Goal: Task Accomplishment & Management: Complete application form

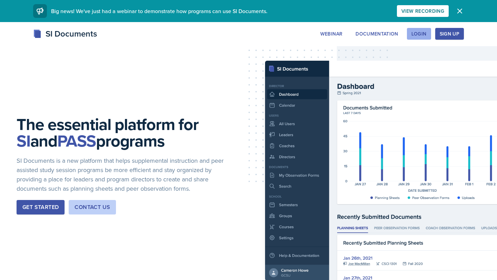
click at [420, 33] on div "Login" at bounding box center [418, 34] width 15 height 6
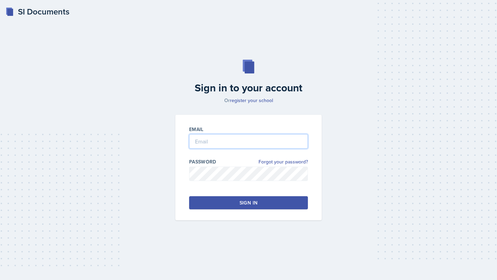
type input "[PERSON_NAME]"
click at [242, 144] on input "[PERSON_NAME]" at bounding box center [248, 141] width 119 height 14
drag, startPoint x: 242, startPoint y: 143, endPoint x: 182, endPoint y: 136, distance: 59.8
click at [182, 136] on div "Email [PERSON_NAME] Password Forgot your password? Sign in" at bounding box center [248, 168] width 146 height 106
type input "a"
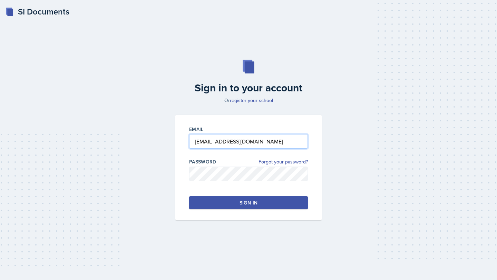
type input "[EMAIL_ADDRESS][DOMAIN_NAME]"
click at [228, 200] on button "Sign in" at bounding box center [248, 202] width 119 height 13
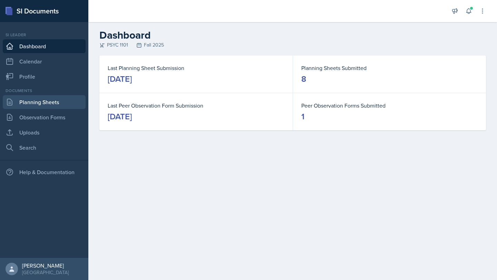
click at [43, 100] on link "Planning Sheets" at bounding box center [44, 102] width 83 height 14
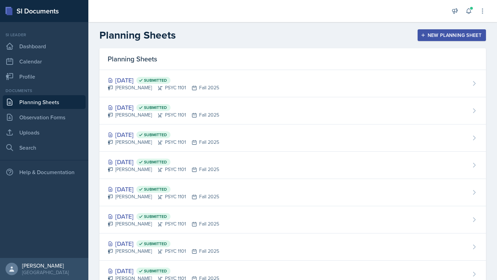
click at [437, 30] on button "New Planning Sheet" at bounding box center [451, 35] width 68 height 12
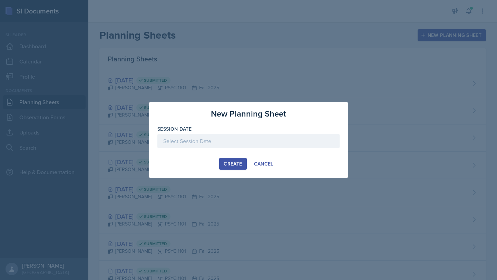
click at [216, 142] on div at bounding box center [248, 141] width 182 height 14
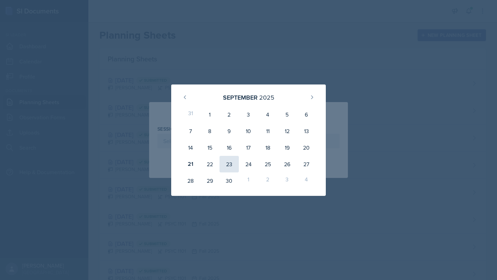
click at [232, 160] on div "23" at bounding box center [228, 164] width 19 height 17
type input "[DATE]"
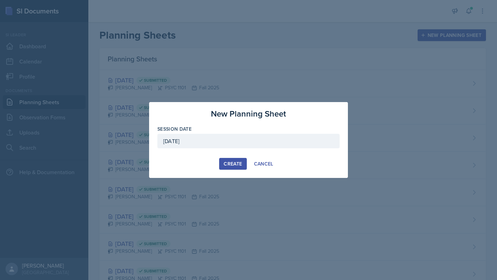
click at [233, 163] on div "Create" at bounding box center [233, 164] width 18 height 6
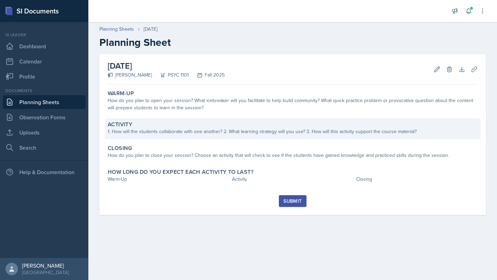
click at [148, 132] on div "1. How will the students collaborate with one another? 2. What learning strateg…" at bounding box center [293, 131] width 370 height 7
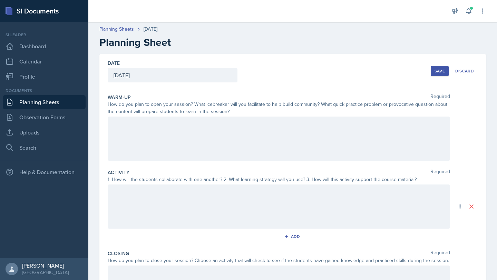
click at [150, 185] on div at bounding box center [279, 207] width 342 height 44
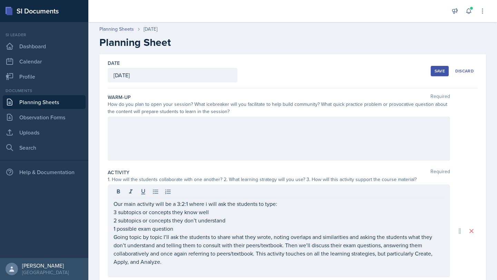
click at [225, 172] on div "Activity Required" at bounding box center [293, 172] width 370 height 7
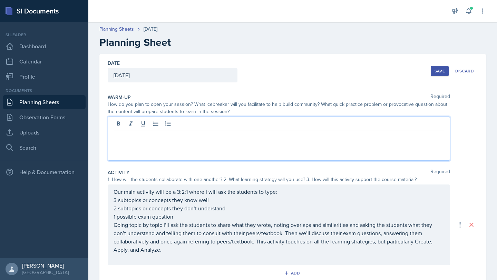
click at [188, 122] on div at bounding box center [279, 139] width 342 height 44
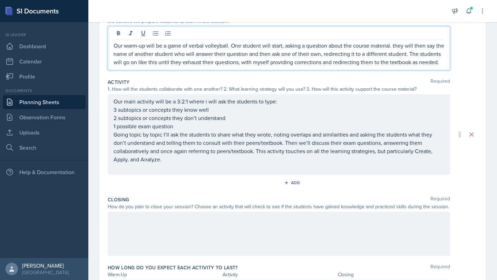
click at [229, 228] on div at bounding box center [279, 234] width 342 height 44
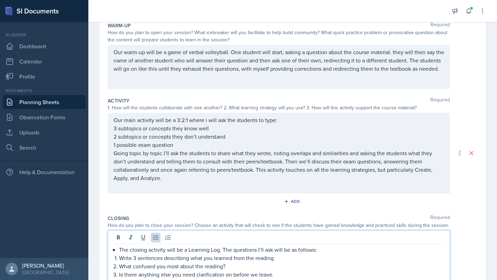
scroll to position [88, 0]
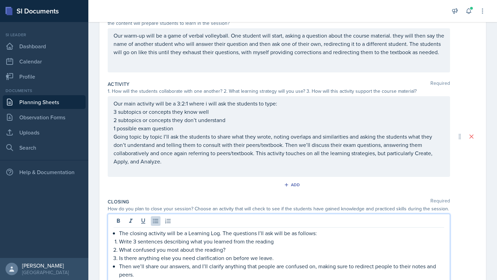
click at [243, 187] on div "Add" at bounding box center [293, 186] width 370 height 13
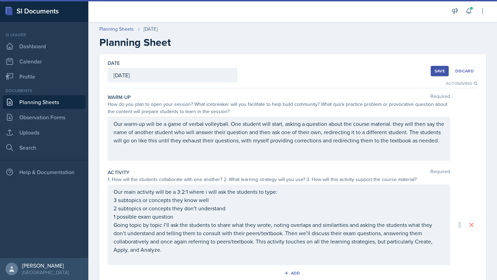
scroll to position [152, 0]
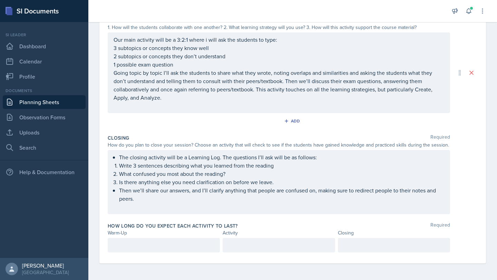
click at [131, 244] on p at bounding box center [164, 245] width 100 height 8
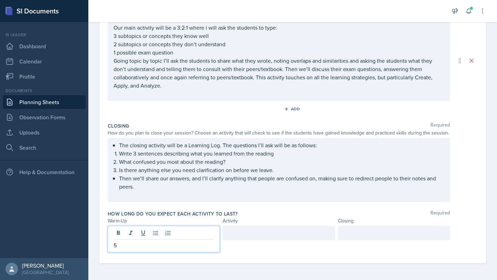
click at [255, 238] on div at bounding box center [279, 233] width 112 height 14
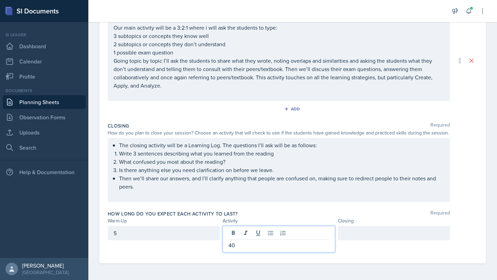
click at [369, 234] on div at bounding box center [394, 233] width 112 height 14
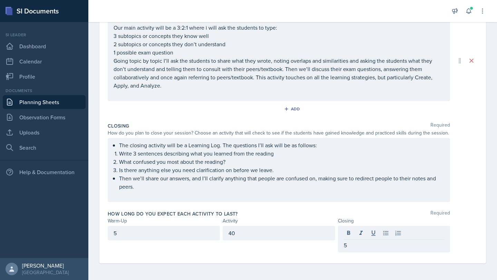
click at [319, 208] on div "How long do you expect each activity to last? Required Warm-Up Activity Closing…" at bounding box center [293, 233] width 370 height 50
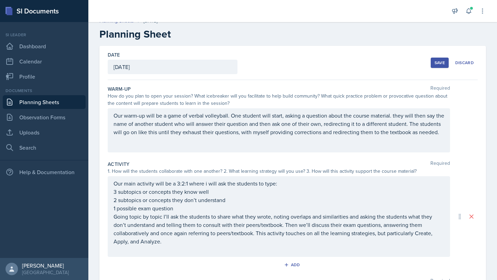
scroll to position [0, 0]
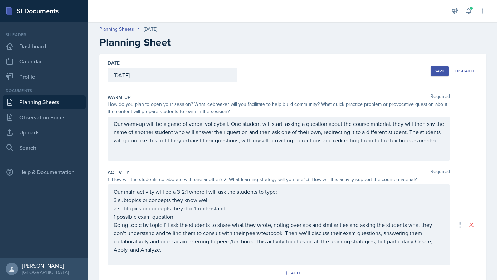
click at [440, 68] on div "Save" at bounding box center [439, 71] width 10 height 6
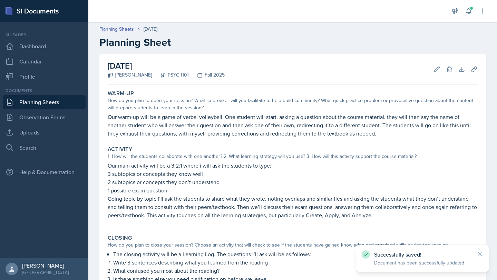
click at [51, 103] on link "Planning Sheets" at bounding box center [44, 102] width 83 height 14
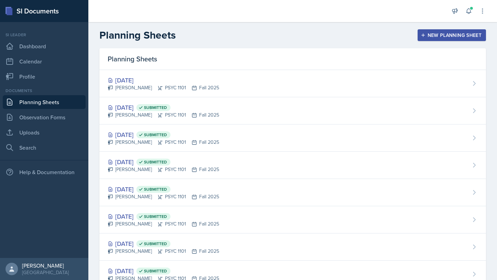
click at [423, 38] on button "New Planning Sheet" at bounding box center [451, 35] width 68 height 12
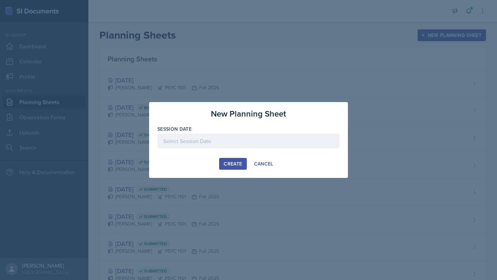
click at [264, 141] on div at bounding box center [248, 141] width 182 height 14
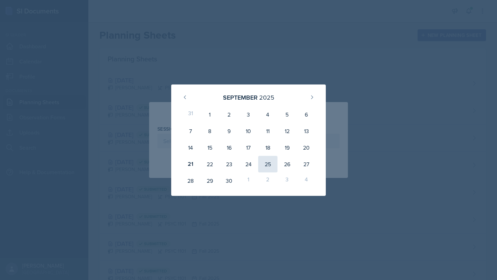
click at [272, 161] on div "25" at bounding box center [267, 164] width 19 height 17
type input "[DATE]"
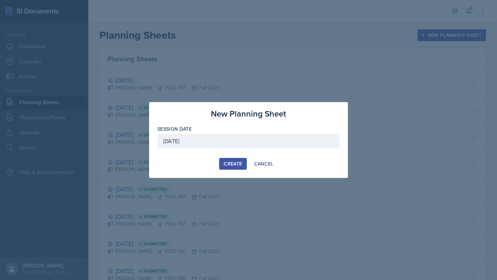
click at [236, 164] on div "Create" at bounding box center [233, 164] width 18 height 6
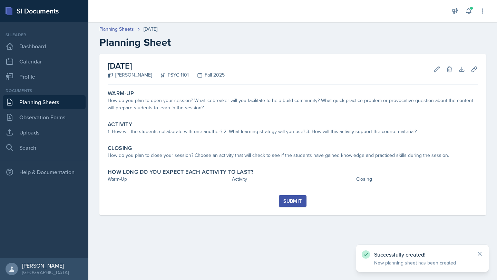
click at [483, 254] on div "Successfully created! New planning sheet has been created" at bounding box center [422, 258] width 132 height 27
click at [478, 254] on icon at bounding box center [479, 253] width 7 height 7
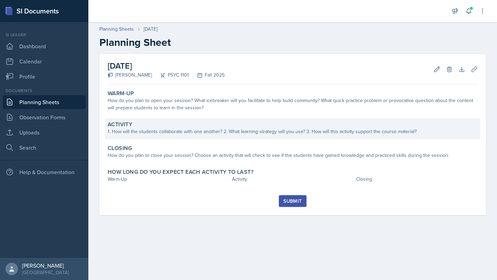
click at [156, 129] on div "1. How will the students collaborate with one another? 2. What learning strateg…" at bounding box center [293, 131] width 370 height 7
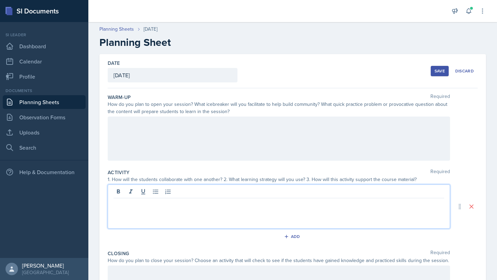
click at [151, 193] on div at bounding box center [279, 207] width 342 height 44
click at [394, 207] on p "Our main activity will be a Note Review. As my professor has expressed concern …" at bounding box center [279, 204] width 331 height 8
click at [399, 205] on p "Our main activity will be a Note Review. As my professor has expressed concern …" at bounding box center [279, 204] width 331 height 8
click at [398, 205] on p "Our main activity will be a Note Review. As my professor has expressed concern …" at bounding box center [279, 204] width 331 height 8
click at [442, 203] on p "Our main activity will be a Note Review. As my professor has expressed concern …" at bounding box center [279, 204] width 331 height 8
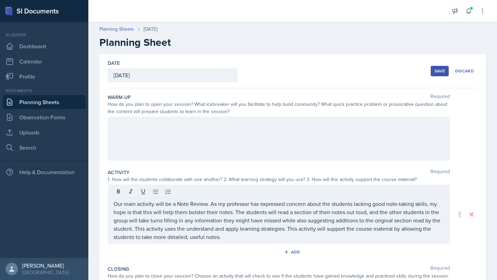
click at [139, 129] on div at bounding box center [279, 139] width 342 height 44
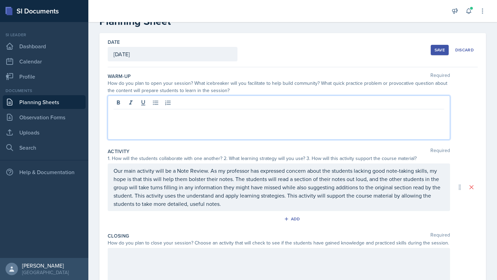
scroll to position [19, 0]
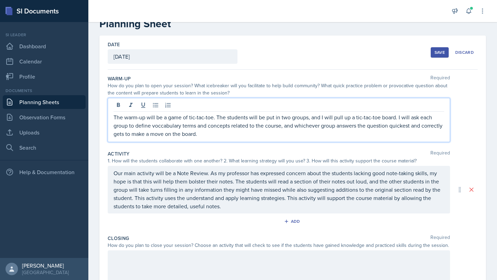
click at [165, 124] on p "The warm-up will be a game of tic-tac-toe. The students will be put in two grou…" at bounding box center [279, 125] width 331 height 25
click at [164, 124] on p "The warm-up will be a game of tic-tac-toe. The students will be put in two grou…" at bounding box center [279, 125] width 331 height 25
click at [221, 138] on div "The warm-up will be a game of tic-tac-toe. The students will be put in two grou…" at bounding box center [279, 120] width 342 height 44
click at [307, 118] on p "The warm-up will be a game of tic-tac-toe. The students will be put in two grou…" at bounding box center [279, 125] width 331 height 25
click at [304, 131] on p "The warm-up will be a game of tic-tac-toe. The students will be put in two grou…" at bounding box center [279, 125] width 331 height 25
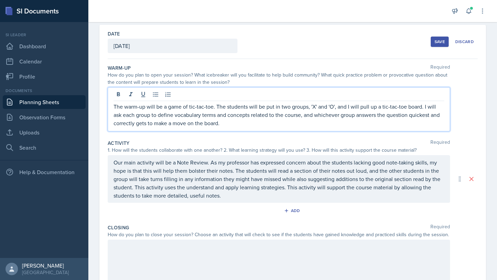
scroll to position [30, 0]
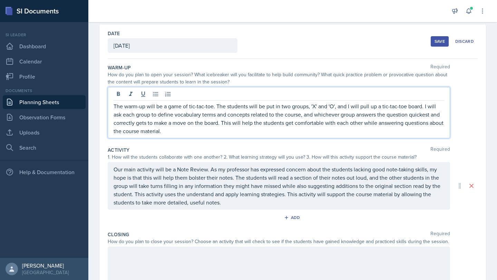
click at [246, 148] on div "Activity Required" at bounding box center [293, 150] width 370 height 7
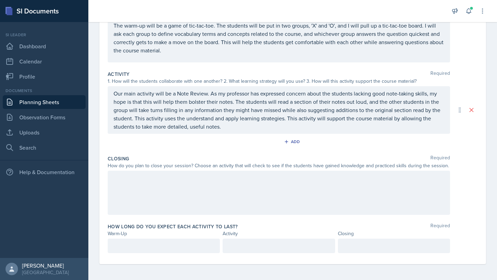
scroll to position [99, 0]
click at [172, 166] on div "How do you plan to close your session? Choose an activity that will check to se…" at bounding box center [279, 164] width 342 height 7
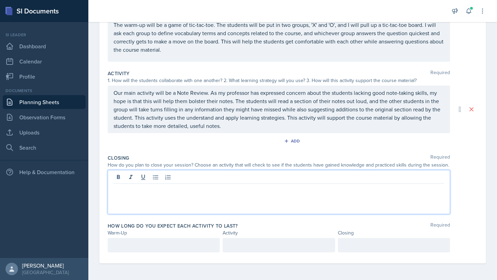
click at [169, 177] on div at bounding box center [279, 192] width 342 height 44
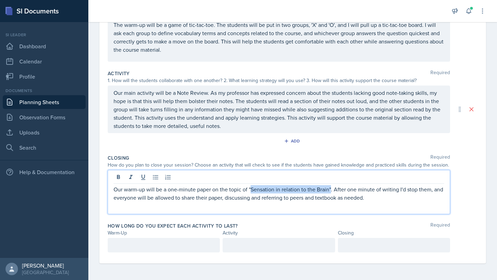
drag, startPoint x: 330, startPoint y: 189, endPoint x: 250, endPoint y: 191, distance: 80.4
click at [250, 191] on p "Our warm-up will be a one-minute paper on the topic of "Sensation in relation t…" at bounding box center [279, 193] width 331 height 17
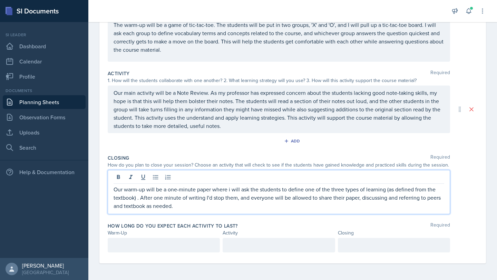
click at [263, 147] on div "Add" at bounding box center [293, 142] width 370 height 13
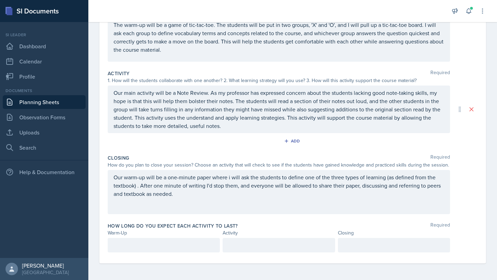
click at [150, 238] on div at bounding box center [164, 245] width 112 height 14
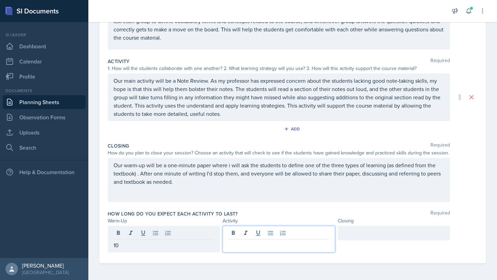
click at [248, 237] on div at bounding box center [279, 239] width 112 height 27
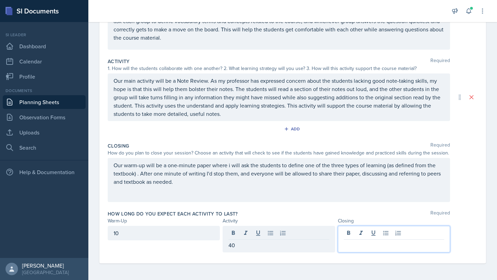
click at [345, 234] on div at bounding box center [394, 239] width 112 height 27
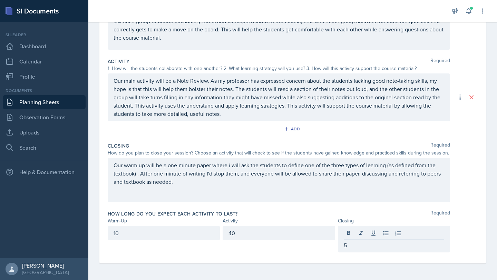
click at [408, 207] on div "Closing Required How do you plan to close your session? Choose an activity that…" at bounding box center [293, 174] width 370 height 68
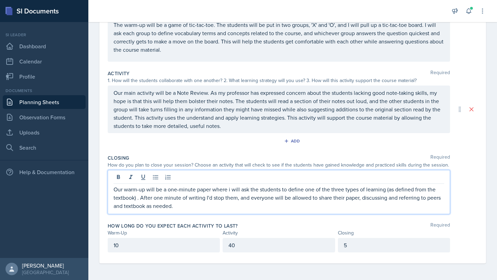
click at [179, 196] on p "Our warm-up will be a one-minute paper where i will ask the students to define …" at bounding box center [279, 197] width 331 height 25
click at [469, 146] on div "Add" at bounding box center [293, 142] width 370 height 13
click at [146, 194] on p "Our warm-up will be a one-minute paper where i will ask the students to define …" at bounding box center [279, 197] width 331 height 25
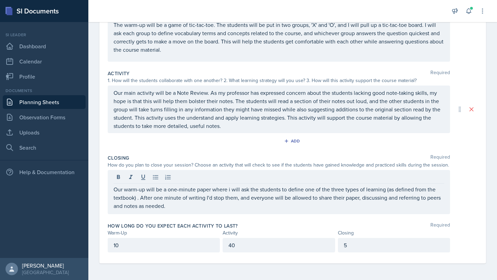
click at [229, 150] on div "Activity Required 1. How will the students collaborate with one another? 2. Wha…" at bounding box center [293, 109] width 370 height 85
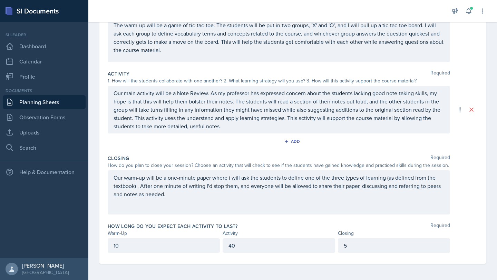
scroll to position [0, 0]
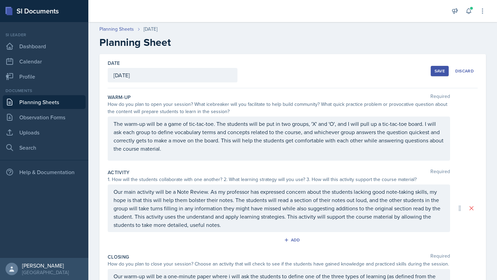
click at [440, 72] on div "Save" at bounding box center [439, 71] width 10 height 6
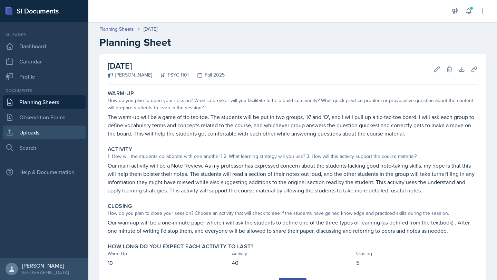
click at [52, 129] on link "Uploads" at bounding box center [44, 133] width 83 height 14
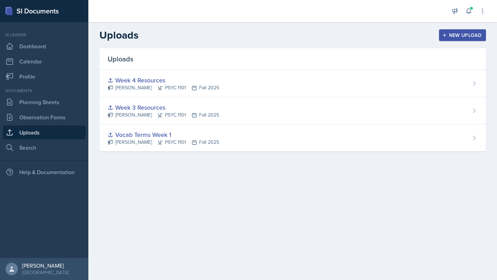
click at [458, 30] on button "New Upload" at bounding box center [462, 35] width 47 height 12
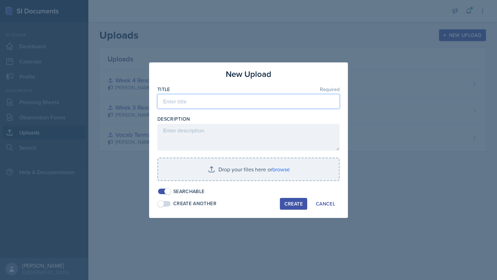
click at [244, 101] on input at bounding box center [248, 101] width 182 height 14
type input "Week 5 Resources"
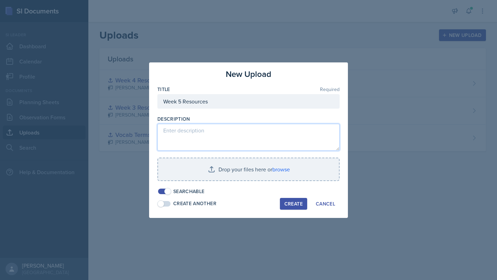
click at [217, 129] on textarea at bounding box center [248, 137] width 182 height 27
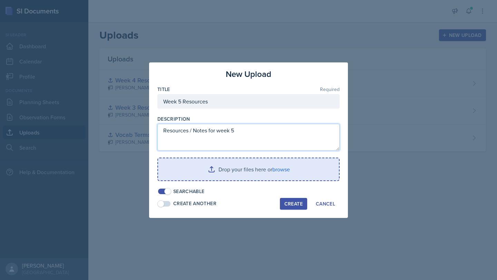
type textarea "Resources / Notes for week 5"
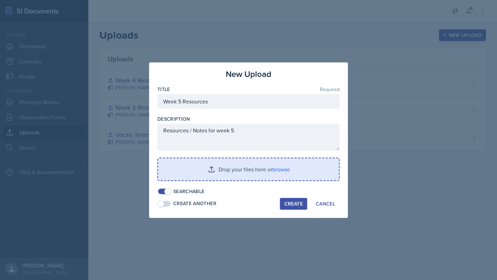
click at [217, 179] on input "file" at bounding box center [248, 169] width 181 height 22
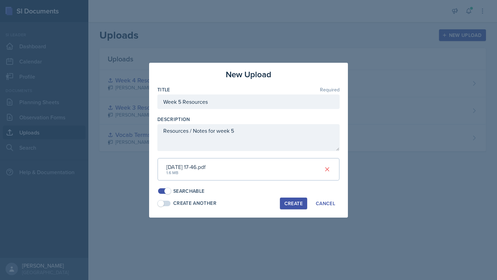
click at [298, 203] on div "Create" at bounding box center [293, 204] width 18 height 6
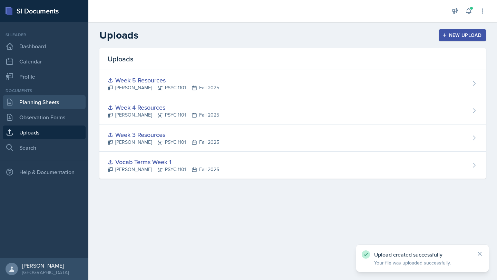
click at [51, 109] on link "Planning Sheets" at bounding box center [44, 102] width 83 height 14
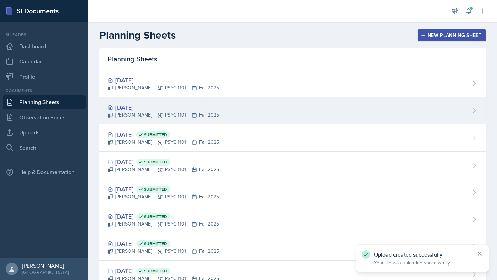
click at [137, 107] on div "[DATE]" at bounding box center [163, 107] width 111 height 9
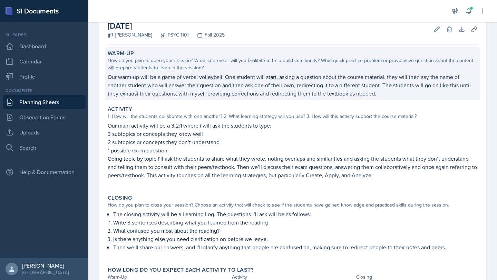
scroll to position [44, 0]
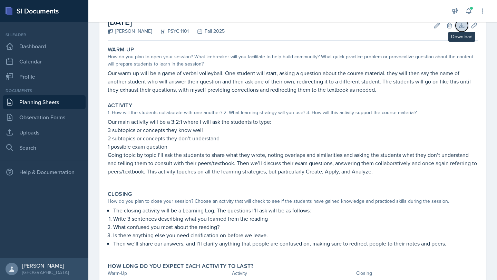
click at [462, 28] on icon at bounding box center [461, 25] width 7 height 7
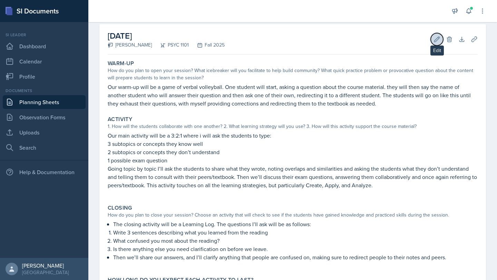
click at [437, 34] on button "Edit" at bounding box center [437, 39] width 12 height 12
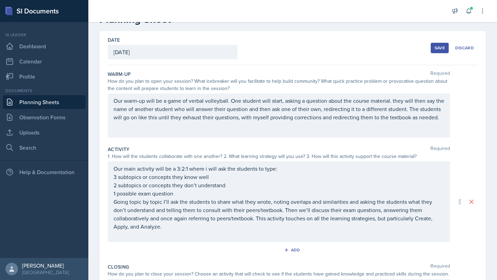
scroll to position [20, 0]
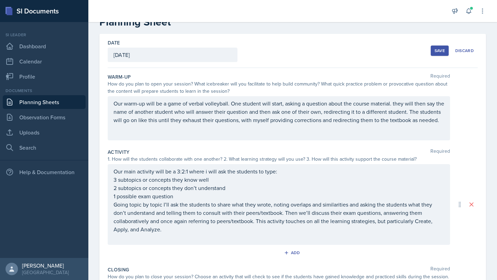
click at [442, 49] on div "Save" at bounding box center [439, 51] width 10 height 6
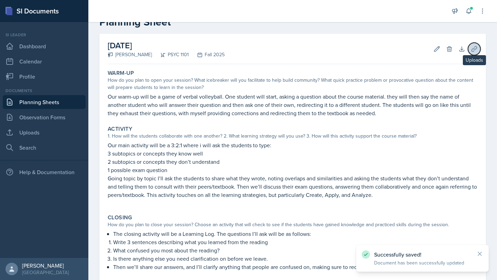
click at [476, 48] on icon at bounding box center [473, 48] width 5 height 5
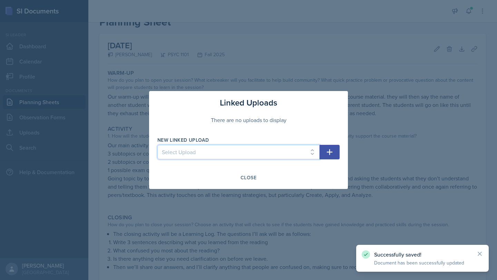
click at [283, 146] on select "Select Upload Vocab Terms Week 1 Week 3 Resources Week 4 Resources Week 5 Resou…" at bounding box center [238, 152] width 162 height 14
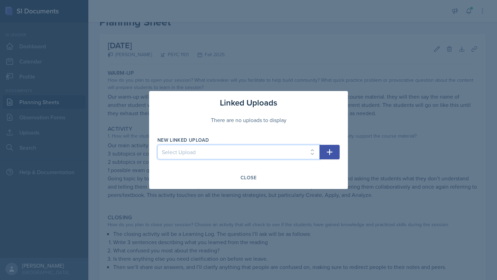
select select "8c2e567c-444a-47ce-ad75-8932c74071c2"
click at [157, 145] on select "Select Upload Vocab Terms Week 1 Week 3 Resources Week 4 Resources Week 5 Resou…" at bounding box center [238, 152] width 162 height 14
click at [325, 154] on icon "button" at bounding box center [329, 152] width 8 height 8
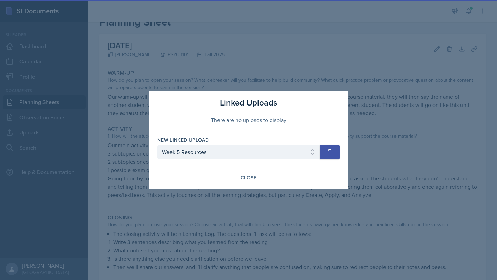
select select
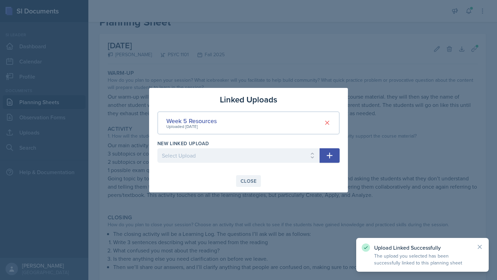
click at [254, 181] on div "Close" at bounding box center [248, 181] width 16 height 6
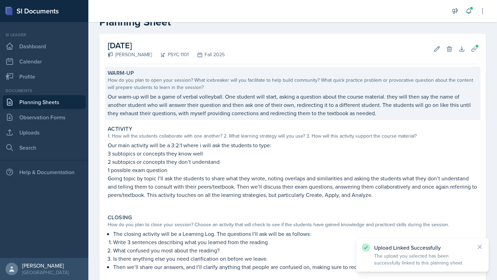
scroll to position [98, 0]
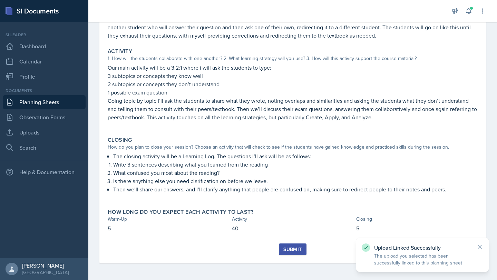
click at [289, 252] on div "Submit" at bounding box center [292, 250] width 18 height 6
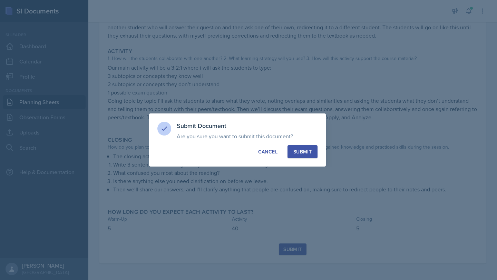
click at [296, 150] on div "Submit" at bounding box center [302, 151] width 18 height 7
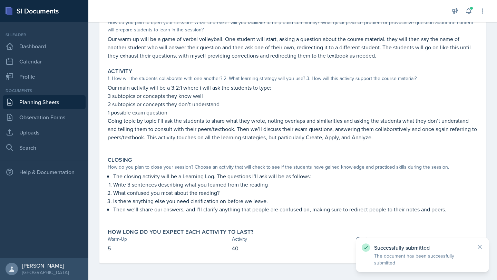
scroll to position [0, 0]
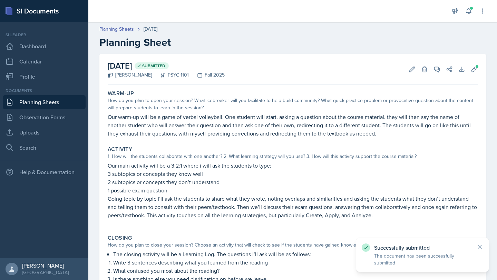
click at [44, 104] on link "Planning Sheets" at bounding box center [44, 102] width 83 height 14
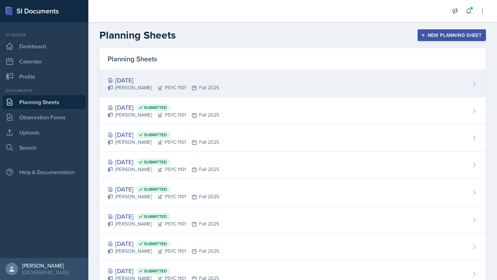
click at [153, 77] on div "[DATE]" at bounding box center [163, 80] width 111 height 9
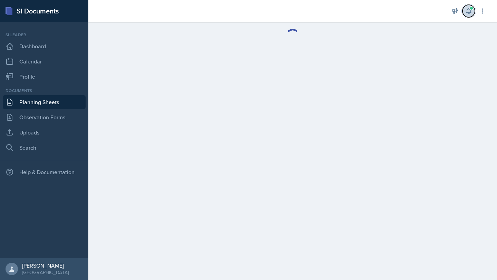
click at [464, 11] on button at bounding box center [468, 11] width 12 height 12
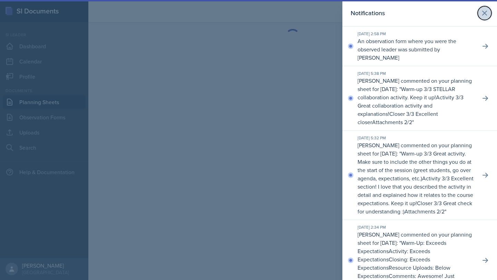
click at [489, 9] on button at bounding box center [485, 13] width 14 height 14
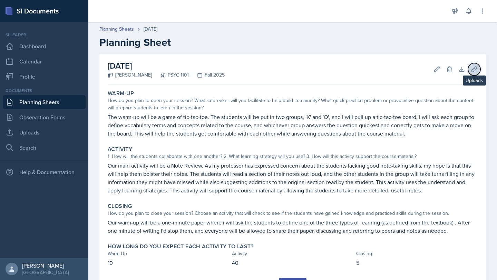
click at [471, 71] on icon at bounding box center [473, 69] width 5 height 5
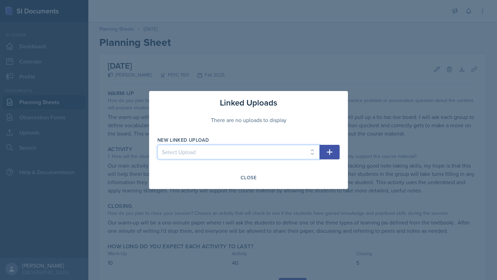
click at [284, 149] on select "Select Upload Vocab Terms Week 1 Week 3 Resources Week 4 Resources Week 5 Resou…" at bounding box center [238, 152] width 162 height 14
select select "8c2e567c-444a-47ce-ad75-8932c74071c2"
click at [157, 145] on select "Select Upload Vocab Terms Week 1 Week 3 Resources Week 4 Resources Week 5 Resou…" at bounding box center [238, 152] width 162 height 14
click at [325, 155] on icon "button" at bounding box center [329, 152] width 8 height 8
select select
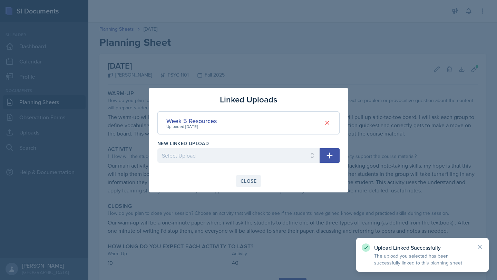
click at [248, 182] on div "Close" at bounding box center [248, 181] width 16 height 6
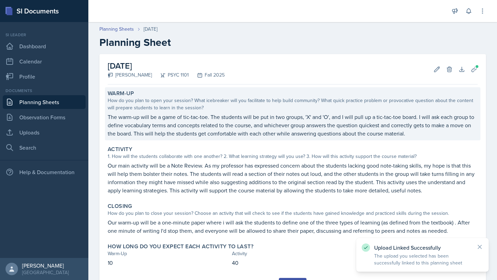
scroll to position [35, 0]
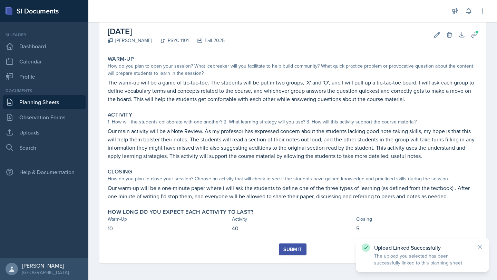
click at [292, 248] on div "Submit" at bounding box center [292, 250] width 18 height 6
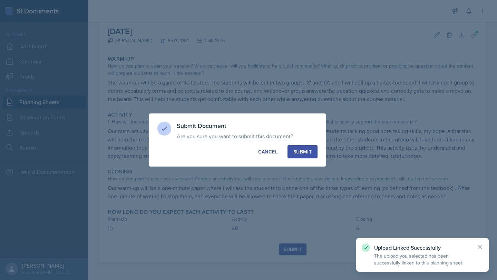
click at [310, 151] on div "Submit" at bounding box center [302, 151] width 18 height 7
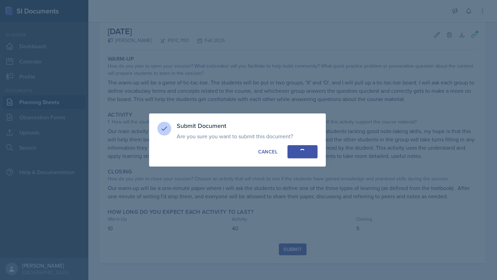
scroll to position [14, 0]
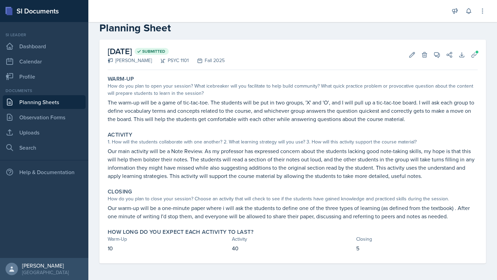
click at [59, 98] on link "Planning Sheets" at bounding box center [44, 102] width 83 height 14
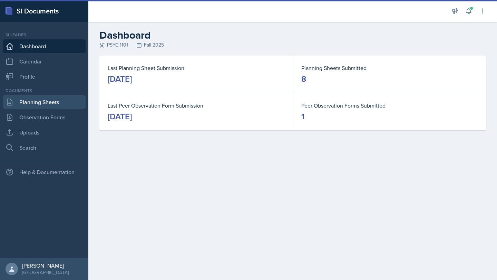
click at [63, 97] on link "Planning Sheets" at bounding box center [44, 102] width 83 height 14
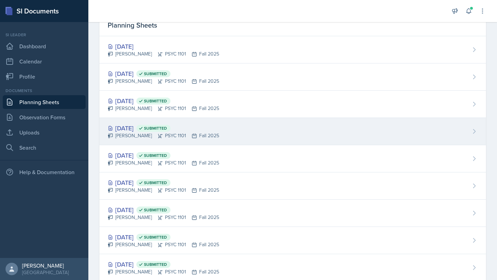
scroll to position [51, 0]
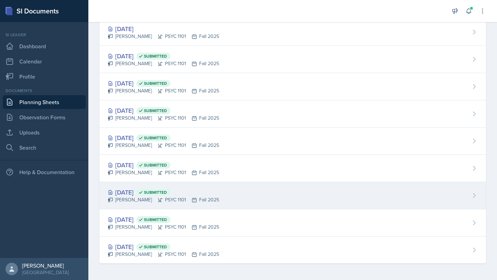
click at [145, 194] on div "Sep 2nd, 2025 Submitted" at bounding box center [163, 192] width 111 height 9
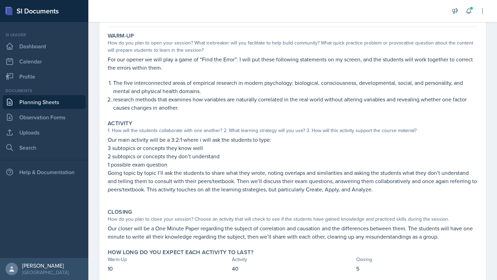
scroll to position [78, 0]
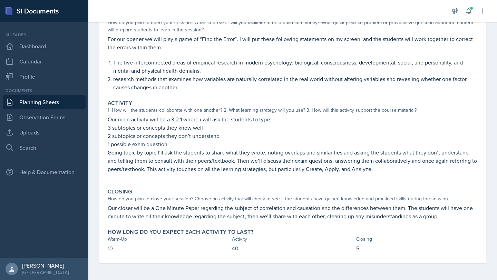
click at [61, 103] on link "Planning Sheets" at bounding box center [44, 102] width 83 height 14
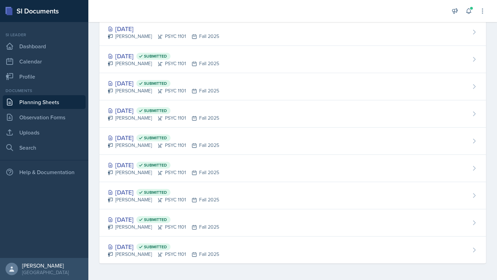
scroll to position [51, 0]
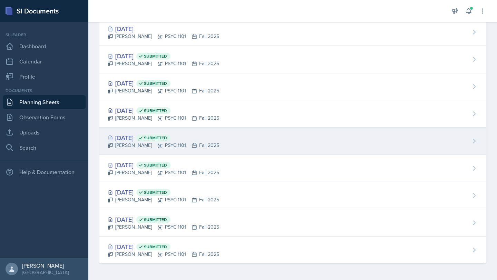
click at [140, 139] on div "Sep 9th, 2025 Submitted" at bounding box center [163, 137] width 111 height 9
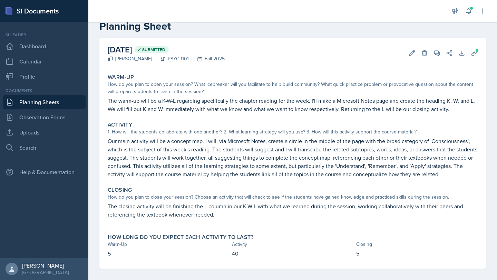
scroll to position [21, 0]
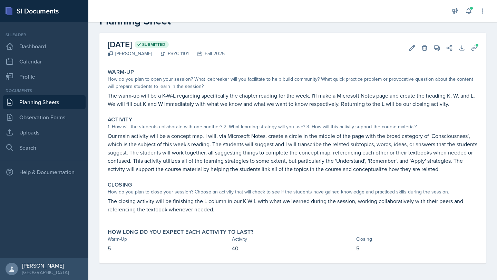
click at [53, 102] on link "Planning Sheets" at bounding box center [44, 102] width 83 height 14
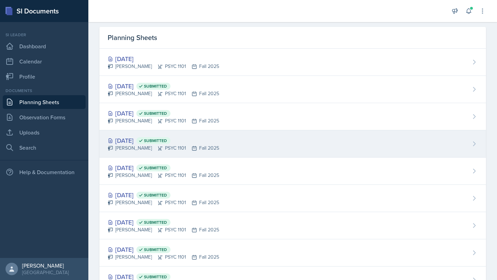
click at [125, 140] on div "Sep 11th, 2025 Submitted" at bounding box center [163, 140] width 111 height 9
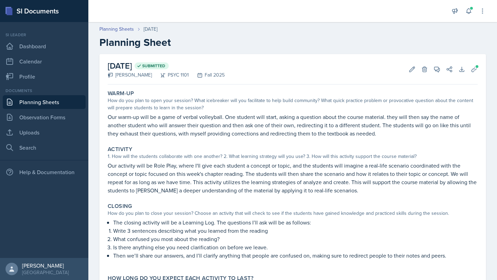
click at [58, 105] on link "Planning Sheets" at bounding box center [44, 102] width 83 height 14
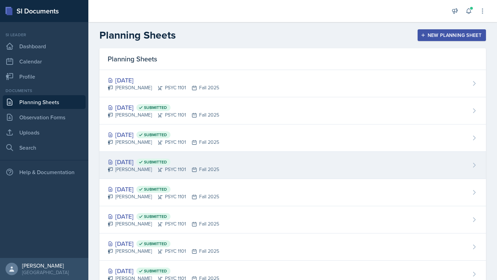
scroll to position [51, 0]
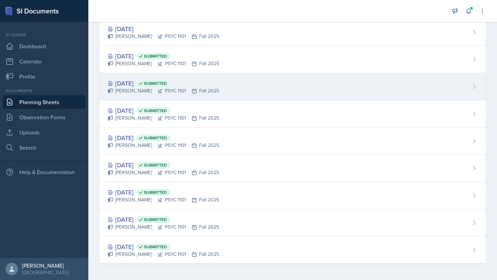
click at [130, 82] on div "Sep 16th, 2025 Submitted" at bounding box center [163, 83] width 111 height 9
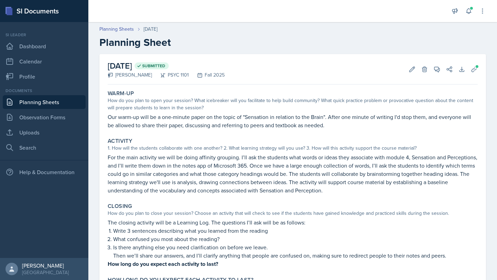
click at [63, 99] on link "Planning Sheets" at bounding box center [44, 102] width 83 height 14
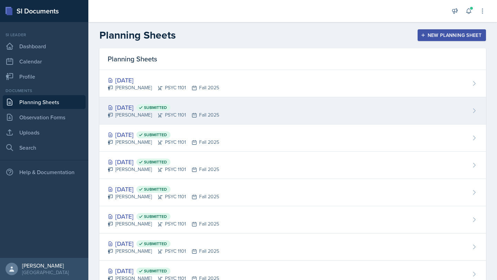
click at [140, 106] on div "Sep 18th, 2025 Submitted" at bounding box center [163, 107] width 111 height 9
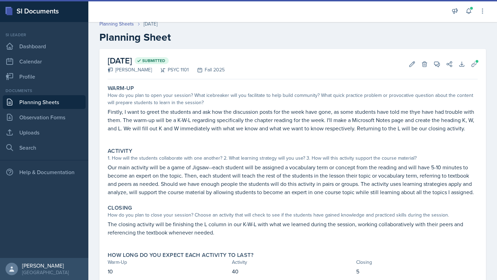
scroll to position [7, 0]
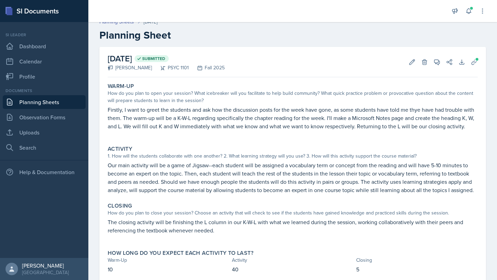
click at [66, 104] on link "Planning Sheets" at bounding box center [44, 102] width 83 height 14
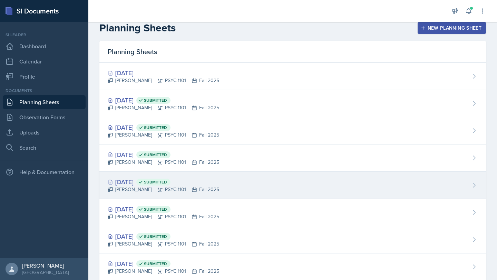
scroll to position [51, 0]
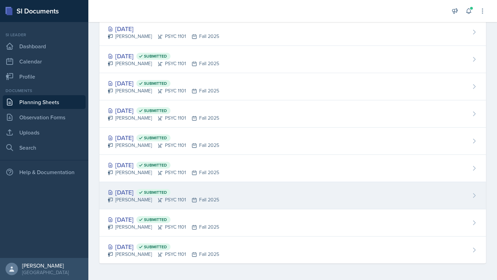
click at [144, 191] on div "Sep 2nd, 2025 Submitted" at bounding box center [163, 192] width 111 height 9
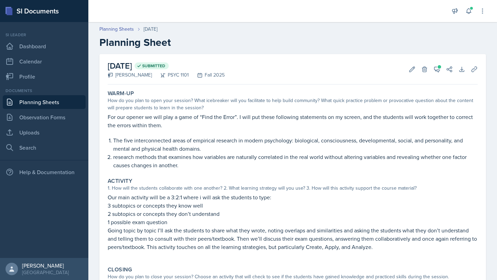
scroll to position [30, 0]
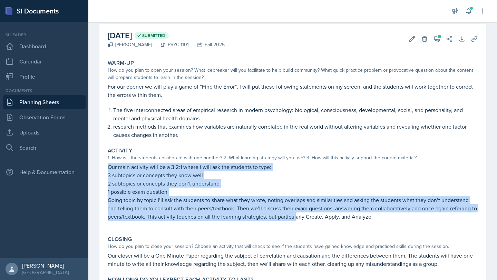
drag, startPoint x: 108, startPoint y: 167, endPoint x: 297, endPoint y: 216, distance: 195.1
click at [297, 217] on div "Our main activity will be a 3:2:1 where i will ask the students to type: 3 subt…" at bounding box center [293, 195] width 370 height 65
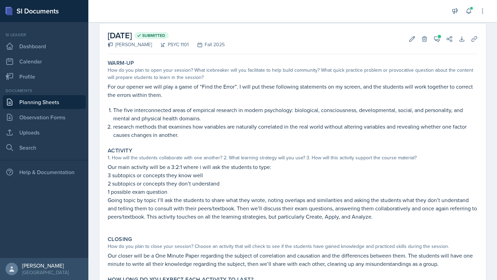
click at [373, 216] on p "Going topic by topic I’ll ask the students to share what they wrote, noting ove…" at bounding box center [293, 208] width 370 height 25
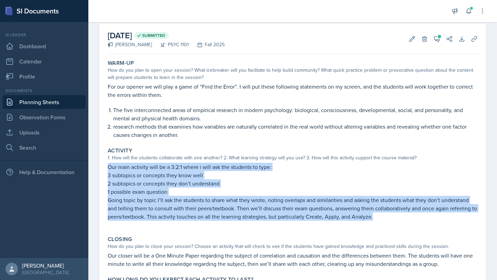
drag, startPoint x: 373, startPoint y: 216, endPoint x: 106, endPoint y: 169, distance: 271.8
click at [106, 169] on div "Activity 1. How will the students collaborate with one another? 2. What learnin…" at bounding box center [292, 188] width 375 height 86
copy div "Our main activity will be a 3:2:1 where i will ask the students to type: 3 subt…"
click at [62, 101] on link "Planning Sheets" at bounding box center [44, 102] width 83 height 14
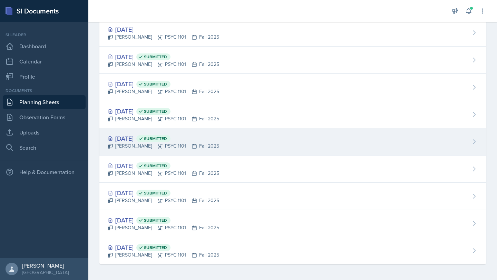
scroll to position [51, 0]
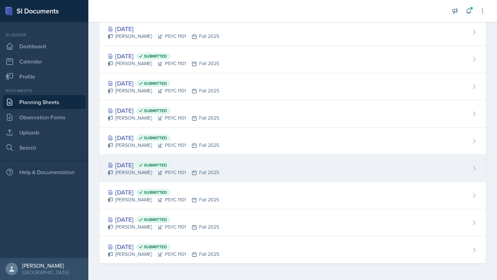
click at [134, 166] on div "Sep 4th, 2025 Submitted" at bounding box center [163, 164] width 111 height 9
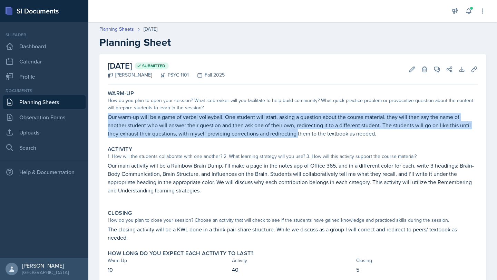
drag, startPoint x: 108, startPoint y: 117, endPoint x: 298, endPoint y: 134, distance: 190.9
click at [298, 134] on p "Our warm-up will be a game of verbal volleyball. One student will start, asking…" at bounding box center [293, 125] width 370 height 25
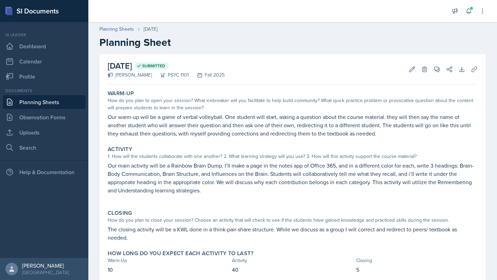
click at [374, 138] on div "Warm-Up How do you plan to open your session? What icebreaker will you facilita…" at bounding box center [292, 113] width 375 height 53
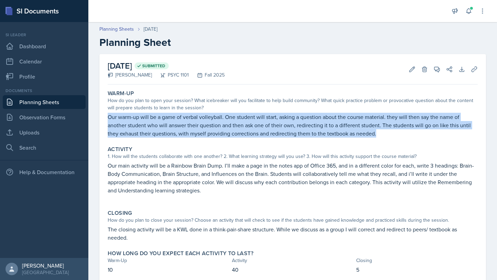
drag, startPoint x: 380, startPoint y: 132, endPoint x: 109, endPoint y: 118, distance: 270.5
click at [109, 118] on p "Our warm-up will be a game of verbal volleyball. One student will start, asking…" at bounding box center [293, 125] width 370 height 25
copy p "Our warm-up will be a game of verbal volleyball. One student will start, asking…"
click at [437, 68] on span at bounding box center [438, 66] width 3 height 3
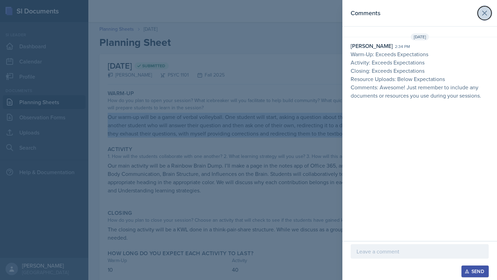
click at [483, 17] on button at bounding box center [485, 13] width 14 height 14
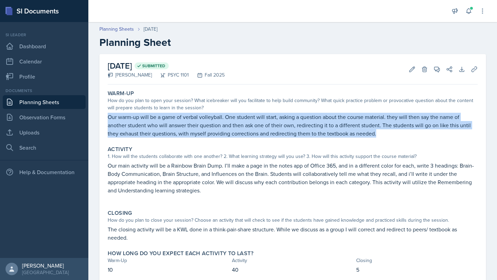
click at [56, 104] on link "Planning Sheets" at bounding box center [44, 102] width 83 height 14
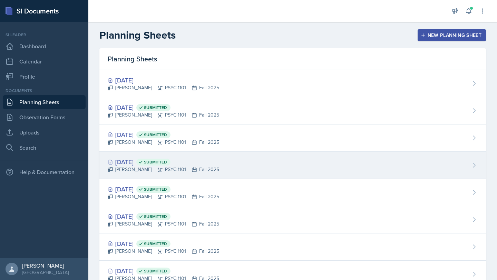
scroll to position [51, 0]
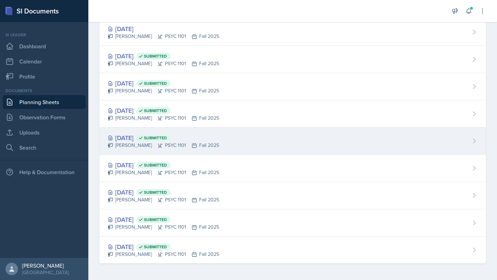
click at [134, 145] on div "Athena Dudek PSYC 1101 Fall 2025" at bounding box center [163, 145] width 111 height 7
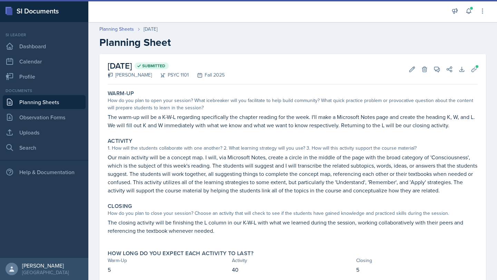
click at [59, 107] on link "Planning Sheets" at bounding box center [44, 102] width 83 height 14
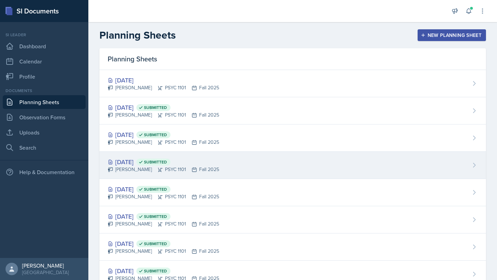
click at [133, 165] on div "Sep 11th, 2025 Submitted" at bounding box center [163, 161] width 111 height 9
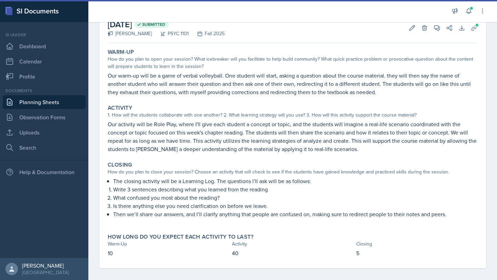
scroll to position [45, 0]
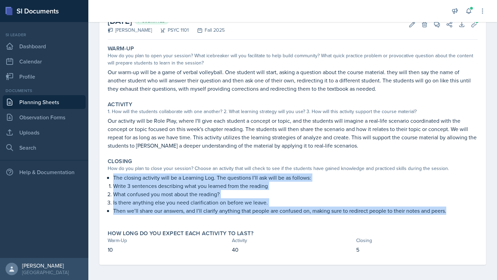
drag, startPoint x: 108, startPoint y: 178, endPoint x: 276, endPoint y: 217, distance: 173.2
click at [276, 218] on div "The closing activity will be a Learning Log. The questions I’ll ask will be as …" at bounding box center [293, 198] width 370 height 48
copy div "The closing activity will be a Learning Log. The questions I’ll ask will be as …"
click at [271, 217] on p at bounding box center [293, 218] width 370 height 7
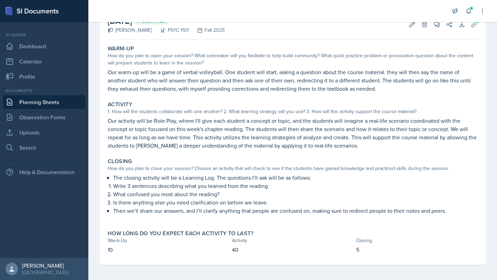
click at [48, 102] on link "Planning Sheets" at bounding box center [44, 102] width 83 height 14
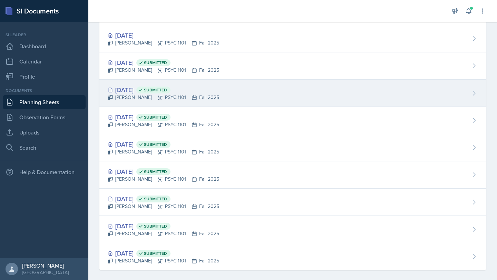
click at [133, 90] on div "Sep 16th, 2025 Submitted" at bounding box center [163, 89] width 111 height 9
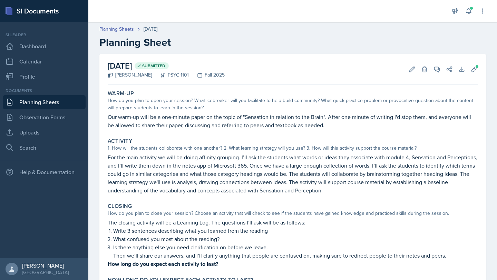
click at [61, 102] on link "Planning Sheets" at bounding box center [44, 102] width 83 height 14
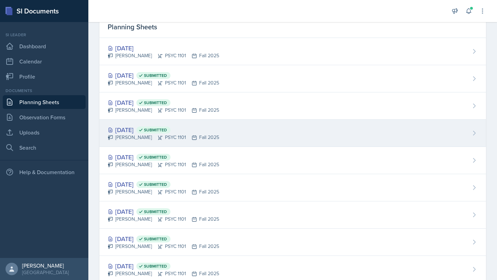
scroll to position [51, 0]
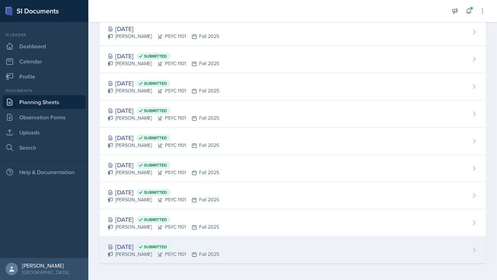
click at [132, 246] on div "Aug 26th, 2025 Submitted" at bounding box center [163, 246] width 111 height 9
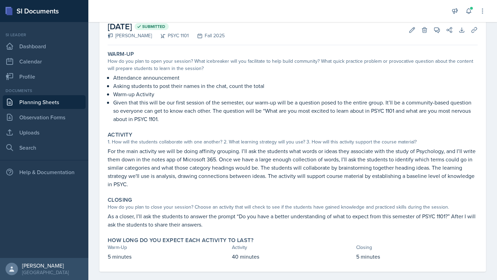
scroll to position [44, 0]
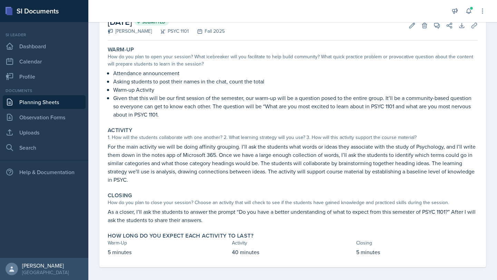
click at [41, 105] on link "Planning Sheets" at bounding box center [44, 102] width 83 height 14
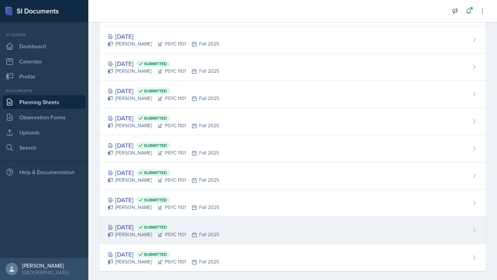
click at [141, 227] on div "Aug 28th, 2025 Submitted" at bounding box center [163, 227] width 111 height 9
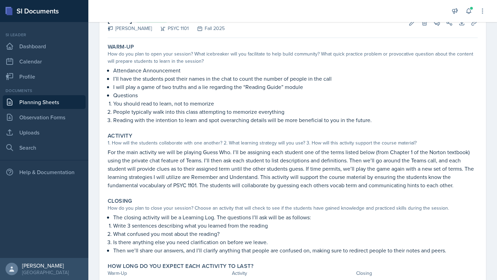
scroll to position [47, 0]
click at [48, 99] on link "Planning Sheets" at bounding box center [44, 102] width 83 height 14
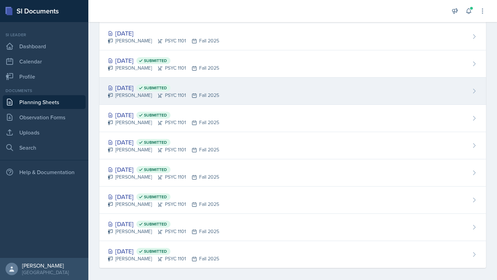
click at [139, 87] on div "Sep 16th, 2025 Submitted" at bounding box center [163, 87] width 111 height 9
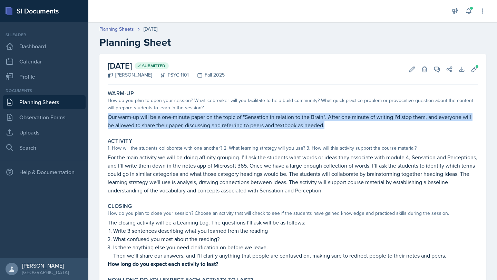
drag, startPoint x: 109, startPoint y: 117, endPoint x: 326, endPoint y: 122, distance: 217.8
click at [326, 123] on p "Our warm-up will be a one-minute paper on the topic of "Sensation in relation t…" at bounding box center [293, 121] width 370 height 17
copy p "Our warm-up will be a one-minute paper on the topic of "Sensation in relation t…"
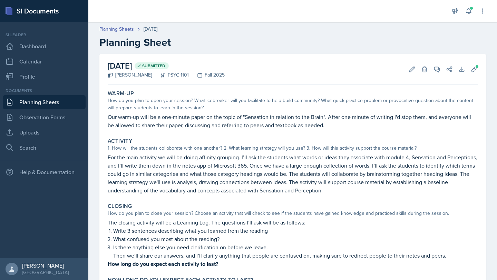
click at [249, 86] on div "September 16th, 2025 Submitted Athena Dudek PSYC 1101 Fall 2025 Edit Delete Vie…" at bounding box center [292, 182] width 386 height 257
